Goal: Information Seeking & Learning: Learn about a topic

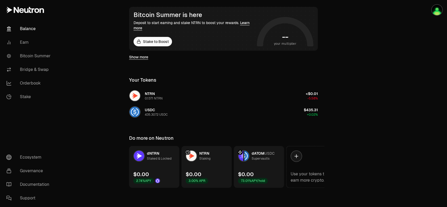
scroll to position [96, 0]
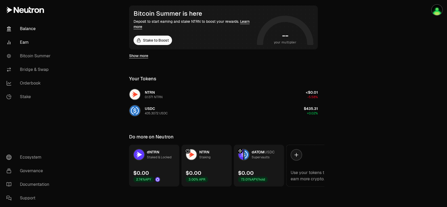
click at [30, 45] on link "Earn" at bounding box center [29, 43] width 54 height 14
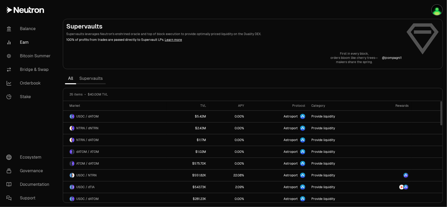
click at [91, 80] on link "Supervaults" at bounding box center [91, 78] width 30 height 10
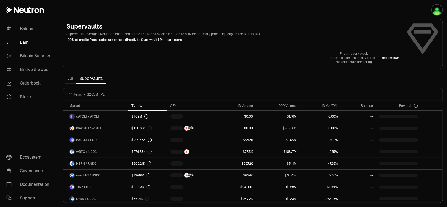
click at [71, 80] on link "All" at bounding box center [70, 78] width 11 height 10
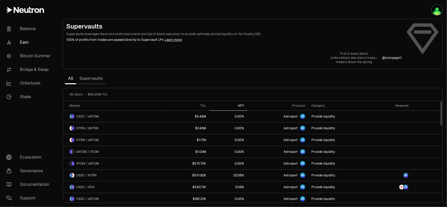
click at [241, 106] on div "APY" at bounding box center [228, 106] width 32 height 4
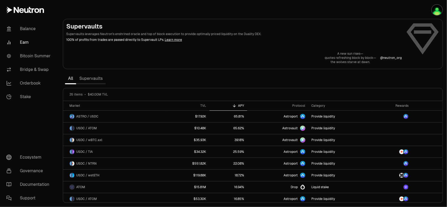
click at [213, 80] on section "Supervaults Supervaults leverages Neutron's enshrined oracle and top of block e…" at bounding box center [253, 103] width 388 height 207
